Goal: Communication & Community: Share content

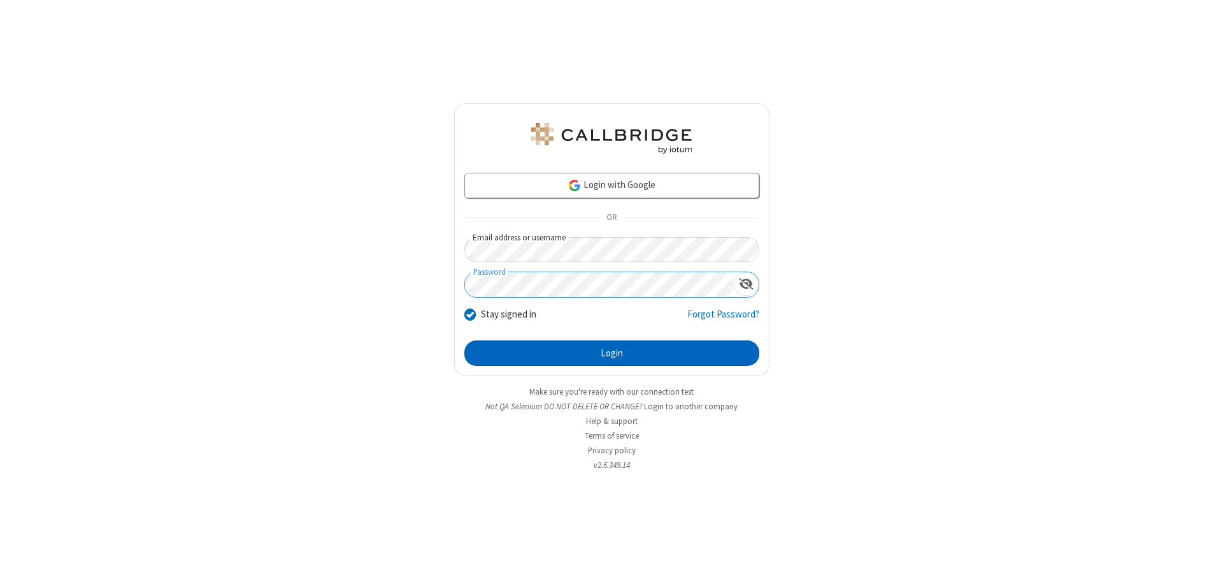
click at [612, 353] on button "Login" at bounding box center [612, 352] width 295 height 25
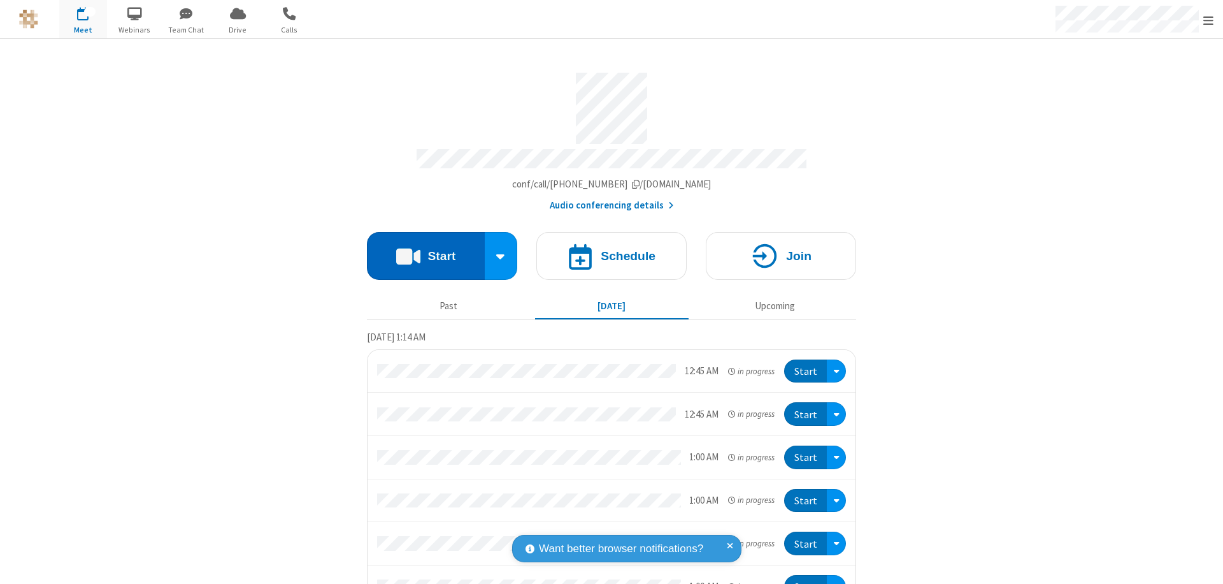
click at [421, 250] on button "Start" at bounding box center [426, 256] width 118 height 48
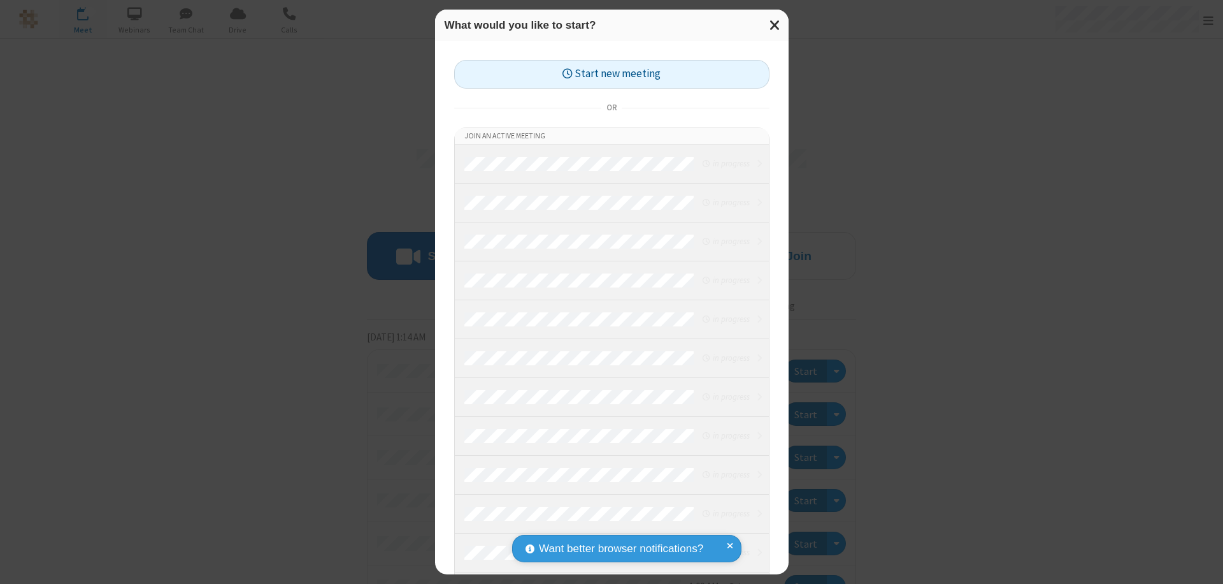
click at [612, 74] on button "Start new meeting" at bounding box center [611, 74] width 315 height 29
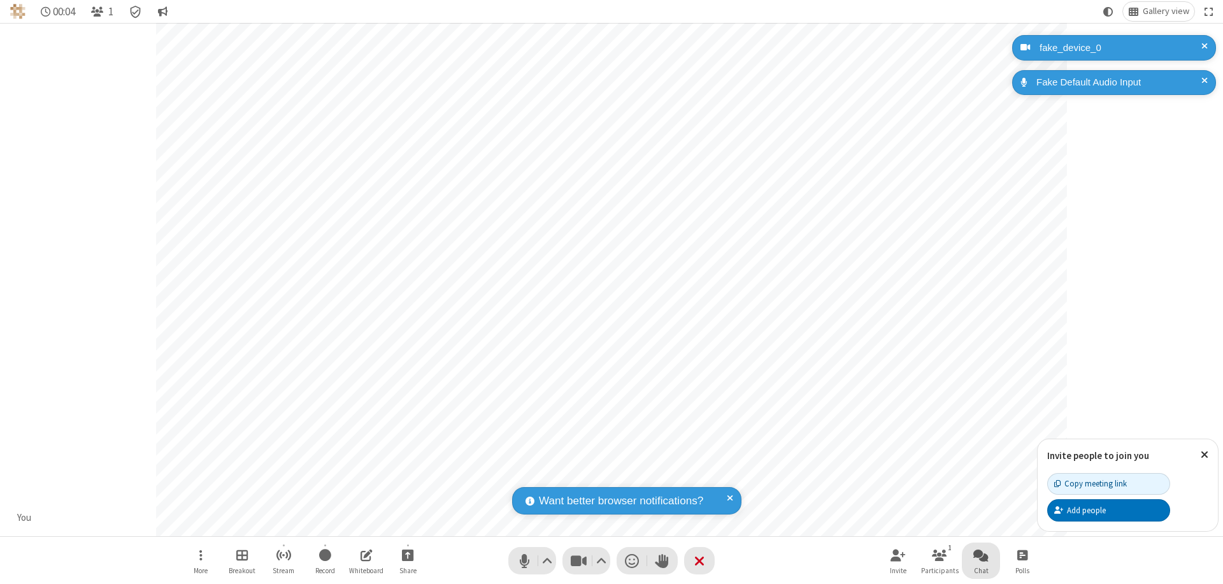
click at [981, 554] on span "Open chat" at bounding box center [981, 555] width 15 height 16
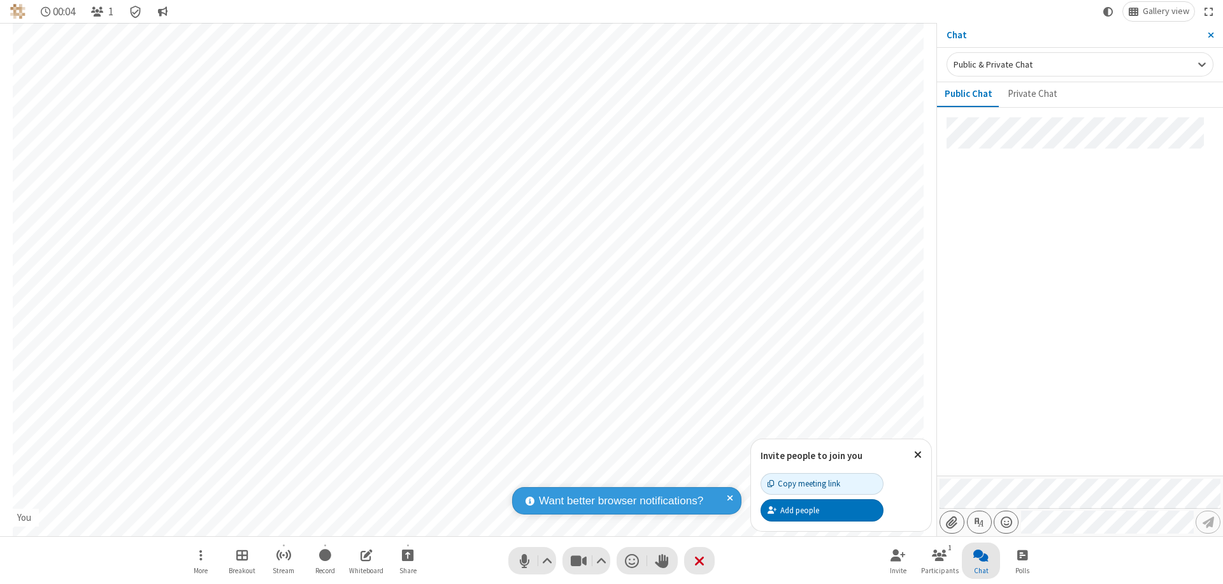
type input "C:\fakepath\doc_test.docx"
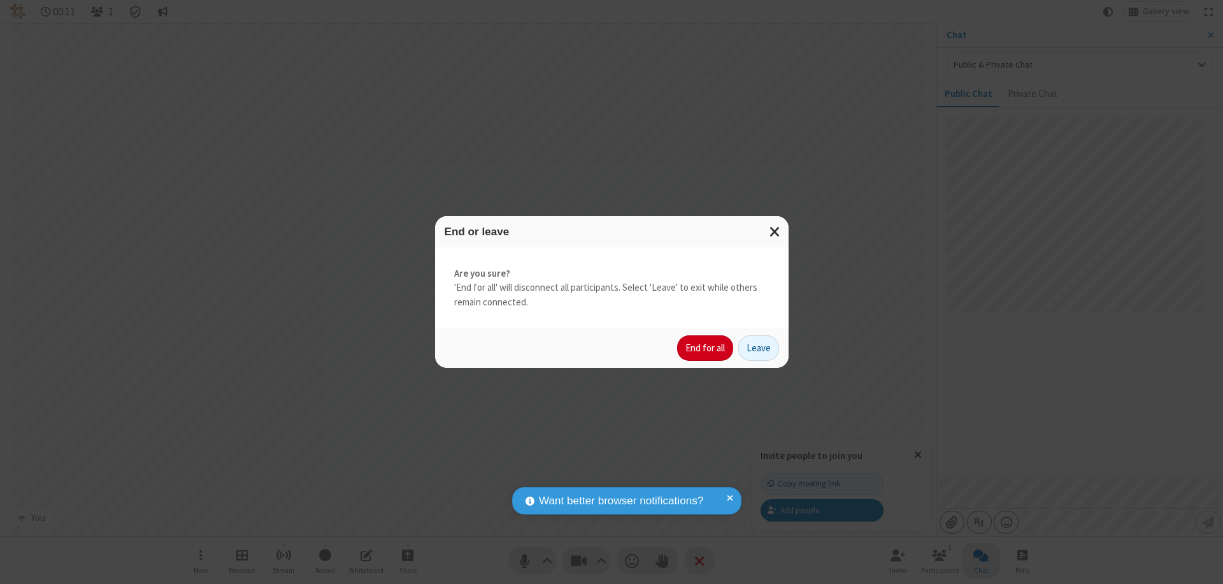
click at [706, 348] on button "End for all" at bounding box center [705, 347] width 56 height 25
